Goal: Task Accomplishment & Management: Manage account settings

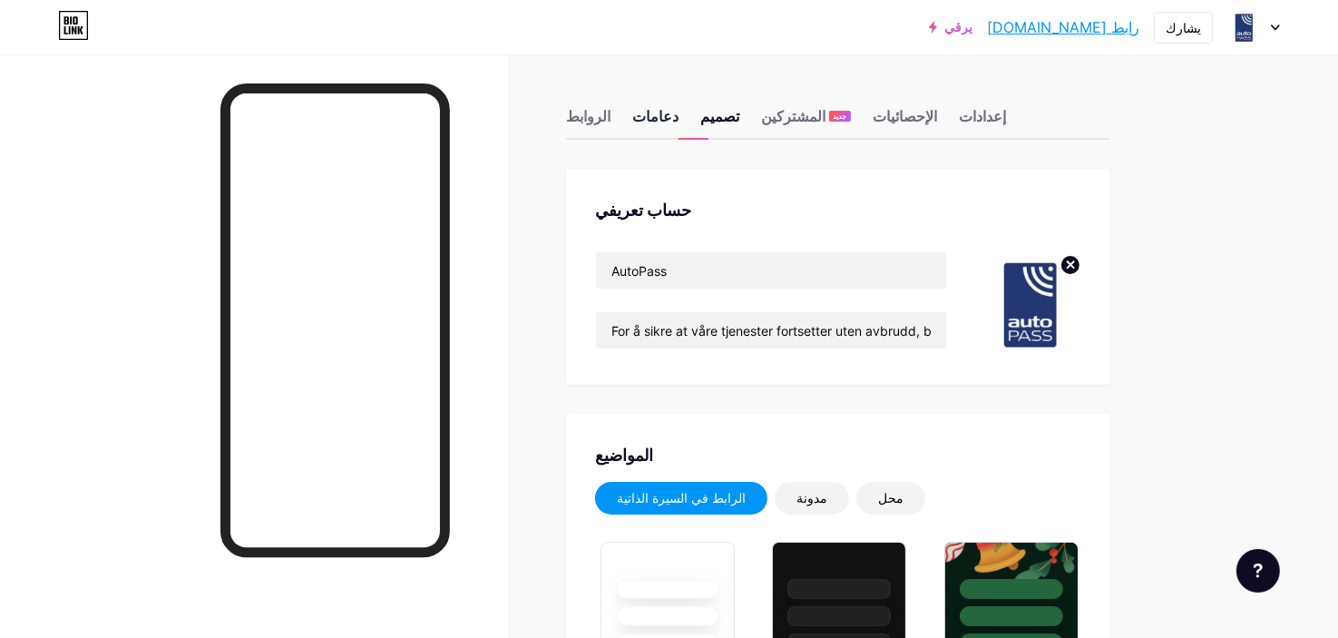
click at [633, 112] on font "دعامات" at bounding box center [655, 116] width 46 height 18
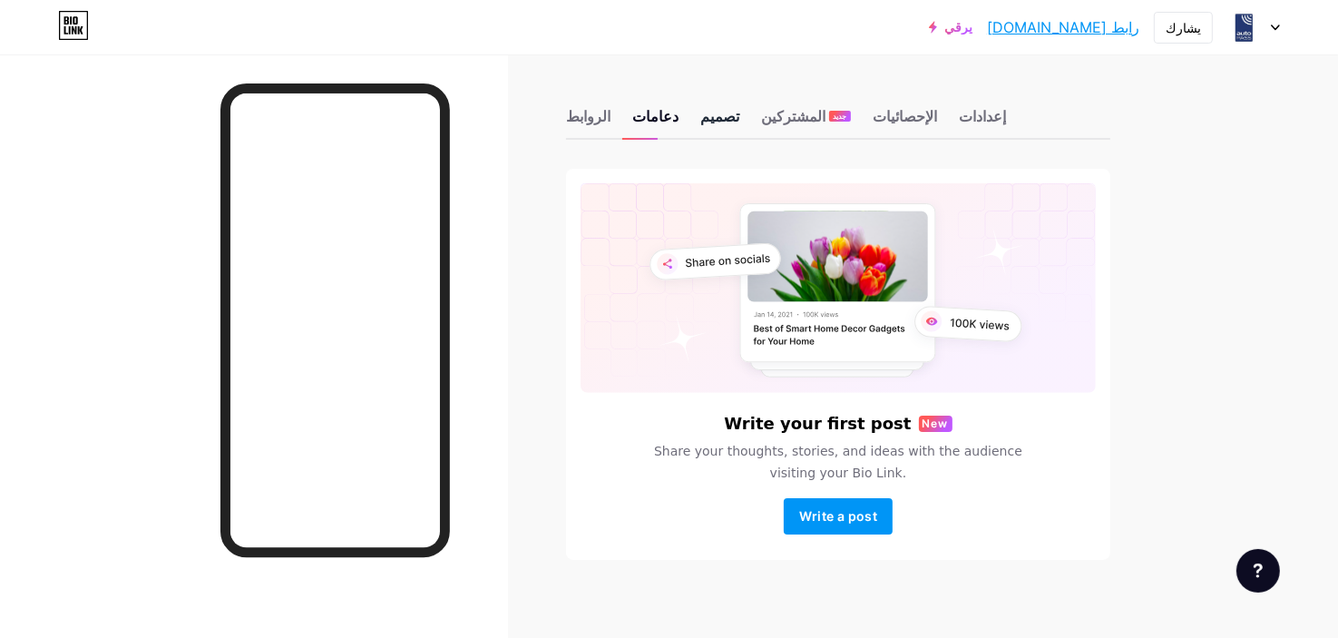
click at [700, 111] on font "تصميم" at bounding box center [719, 116] width 39 height 18
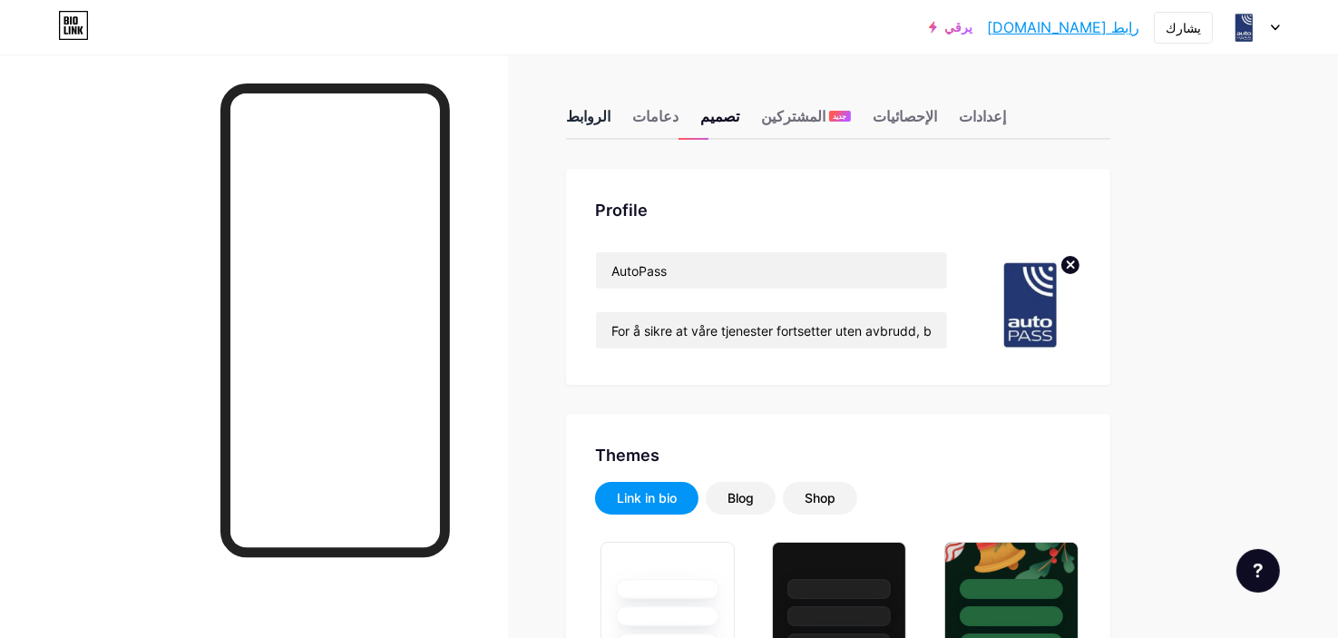
click at [585, 112] on font "الروابط" at bounding box center [588, 116] width 44 height 18
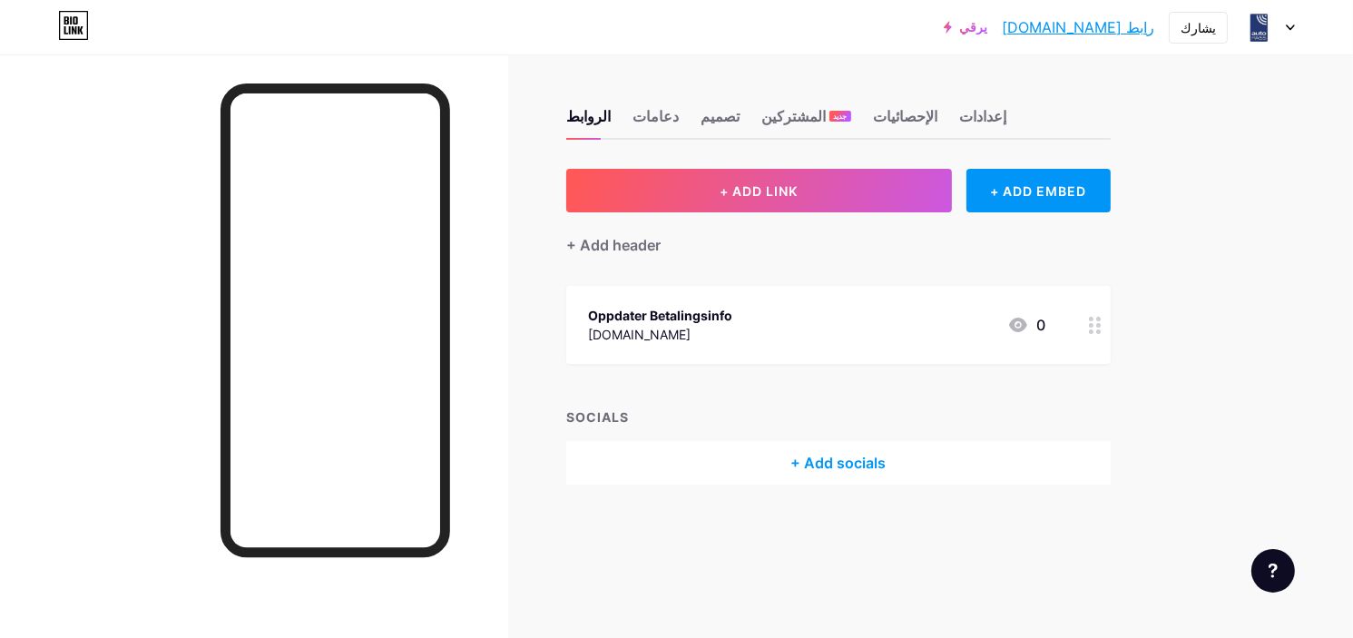
click at [1100, 321] on icon at bounding box center [1095, 325] width 13 height 17
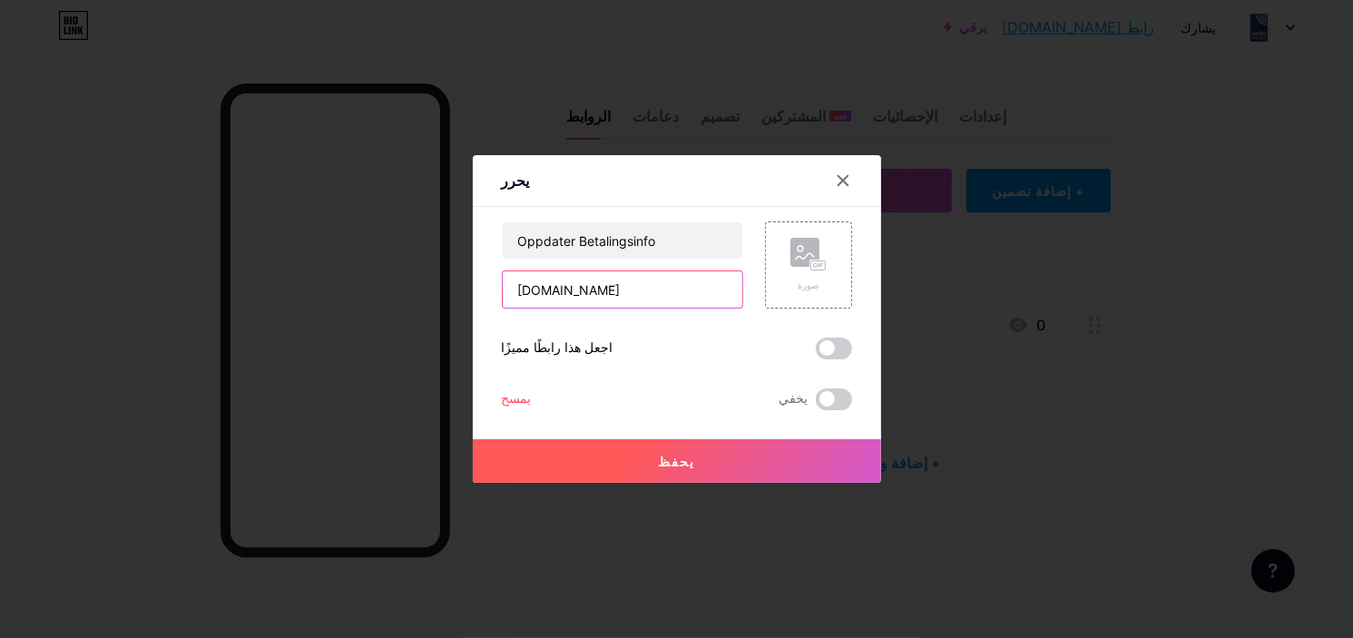
click at [669, 302] on input "google.co" at bounding box center [622, 289] width 239 height 36
paste input "novomundo.ccleanlavanderia.com.br/541523658965412/"
type input "novomundo.ccleanlavanderia.com.br/541523658965412/"
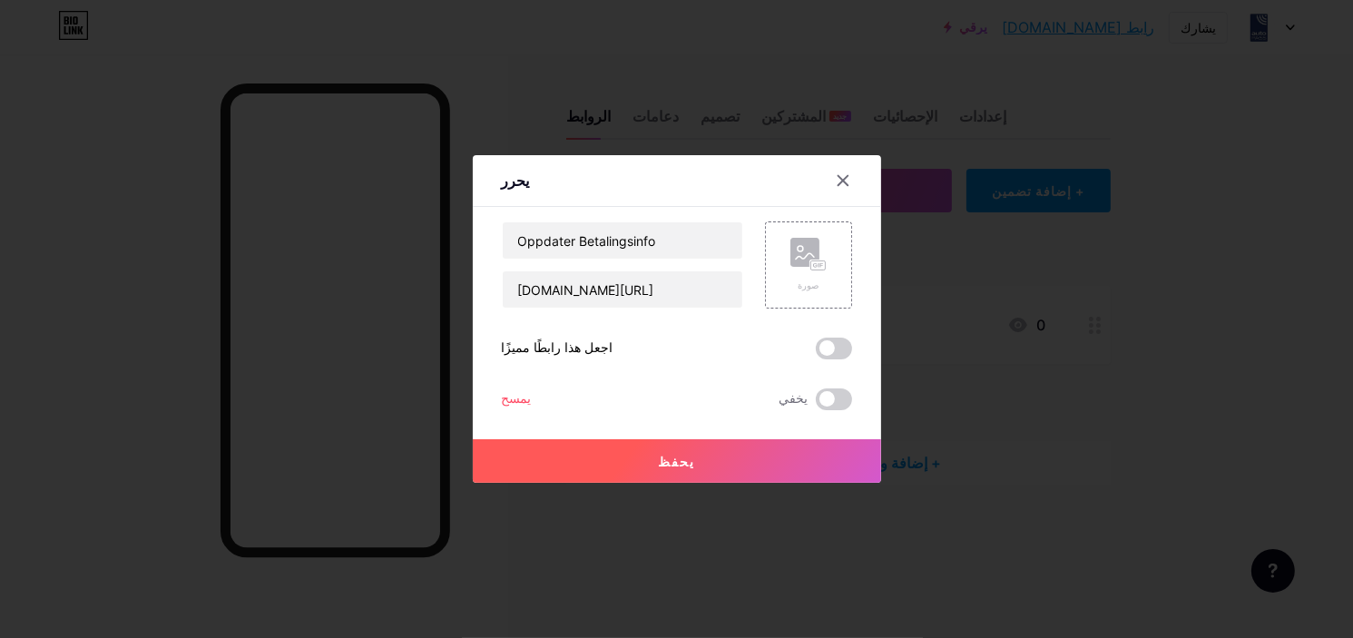
click at [642, 470] on button "يحفظ" at bounding box center [677, 461] width 408 height 44
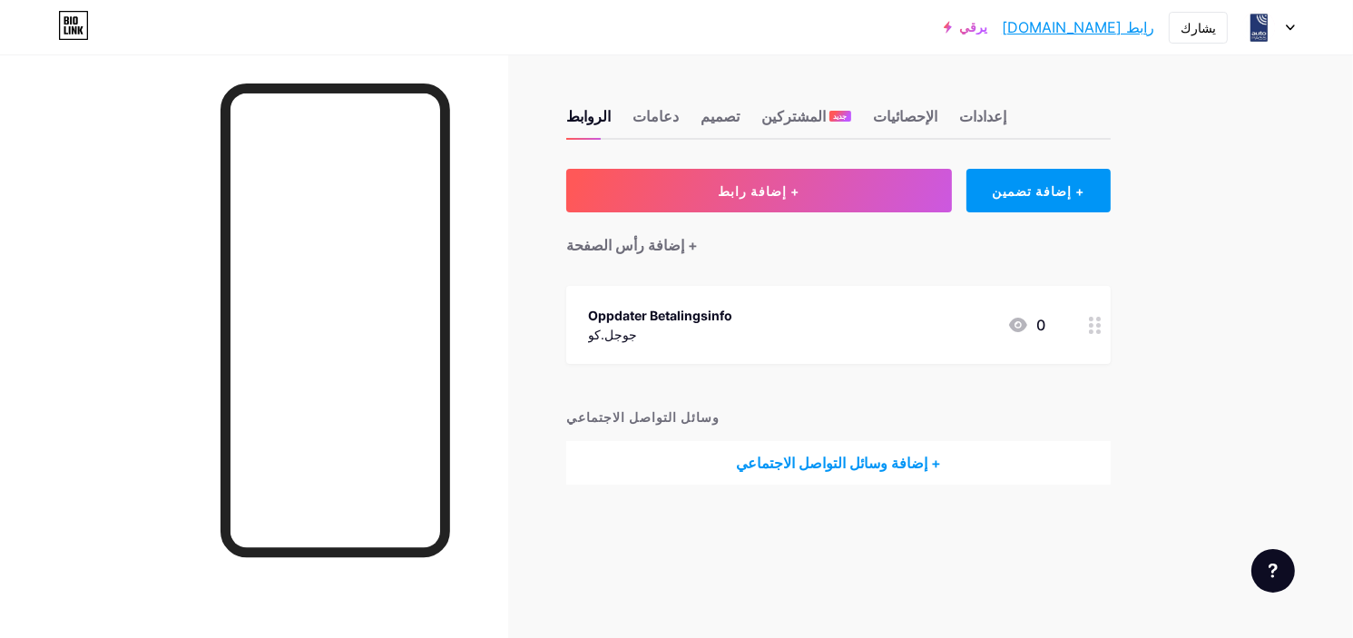
click at [1094, 329] on icon at bounding box center [1095, 325] width 13 height 17
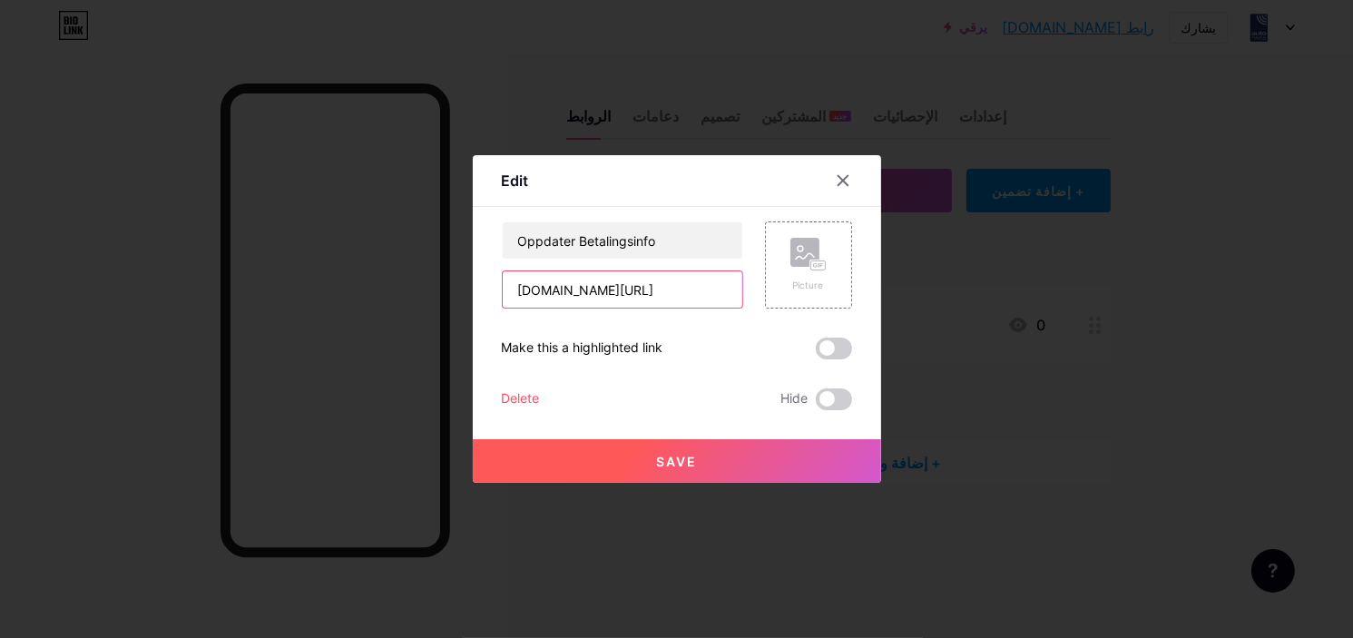
click at [630, 289] on input "novomundo.ccleanlavanderia.com.br/541523658965412/" at bounding box center [622, 289] width 239 height 36
drag, startPoint x: 630, startPoint y: 289, endPoint x: 404, endPoint y: 286, distance: 226.8
click at [404, 286] on div "يحرر محتوى يوتيوب تشغيل فيديو اليوتيوب دون مغادرة صفحتك. يضيف فيميو تشغيل فيديو…" at bounding box center [676, 319] width 1353 height 638
type input "avvanderia.com.br/541523658965412/"
paste input "[URL][DOMAIN_NAME]"
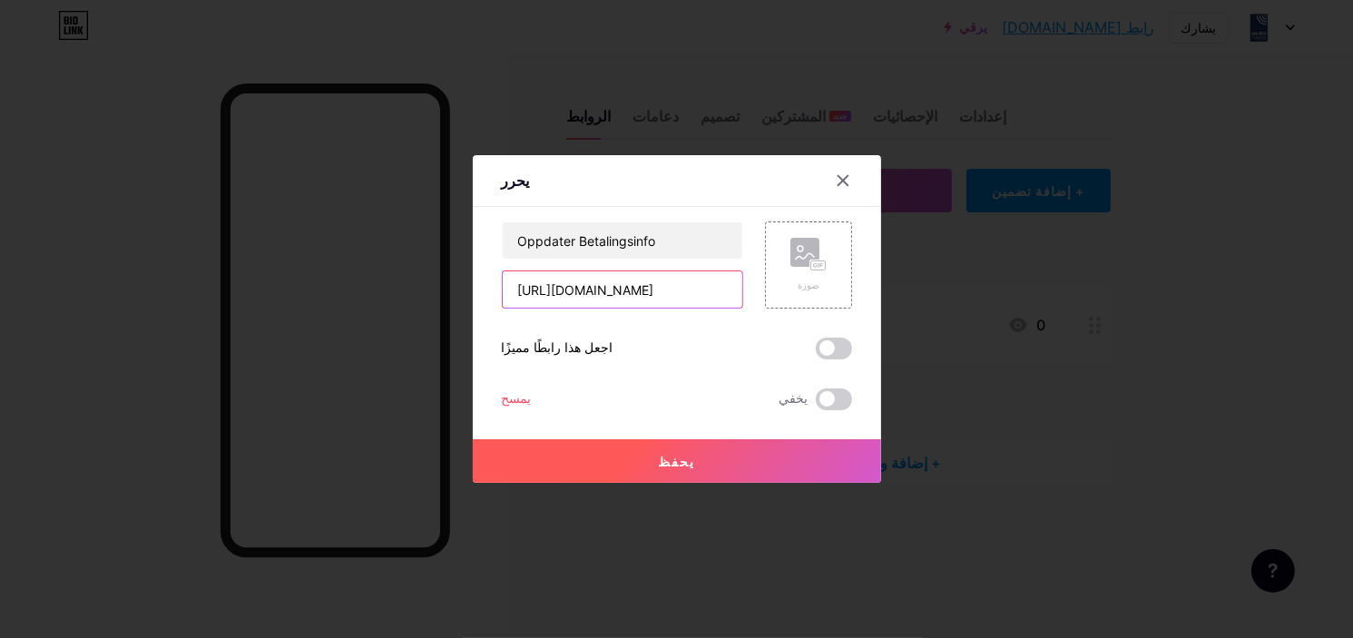
type input "[URL][DOMAIN_NAME]"
click at [666, 454] on font "يحفظ" at bounding box center [676, 461] width 37 height 15
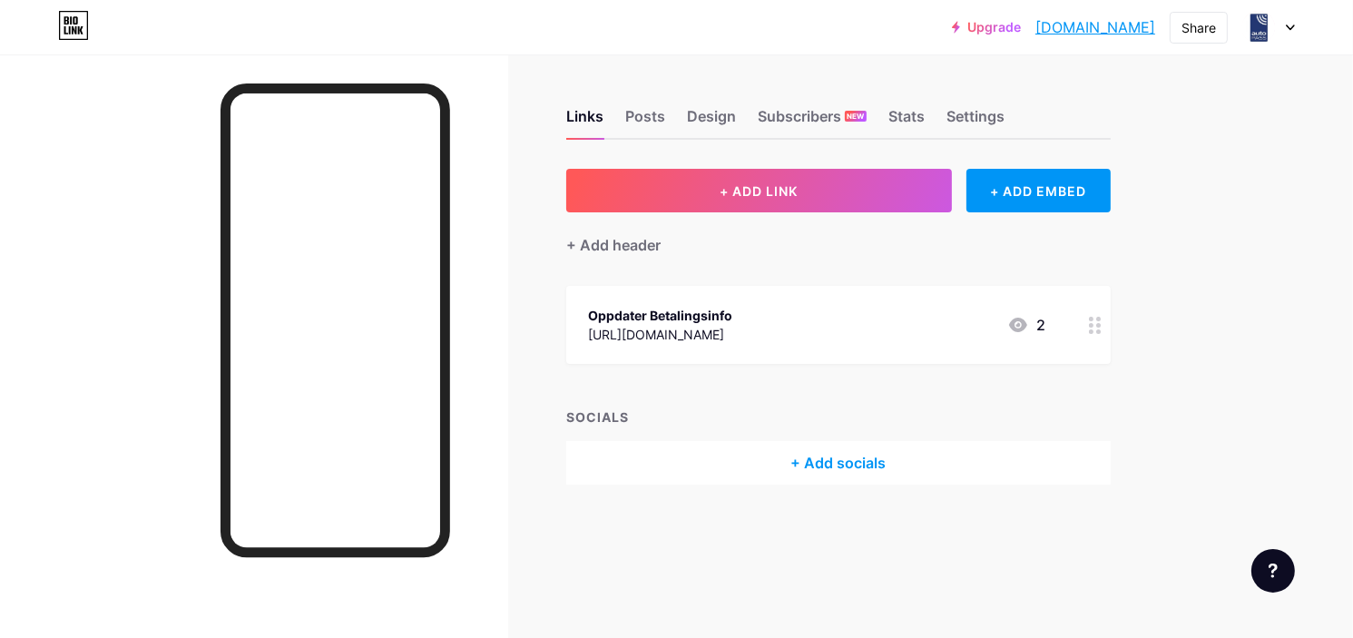
click at [1069, 21] on link "[DOMAIN_NAME]" at bounding box center [1095, 27] width 120 height 22
